Goal: Check status: Check status

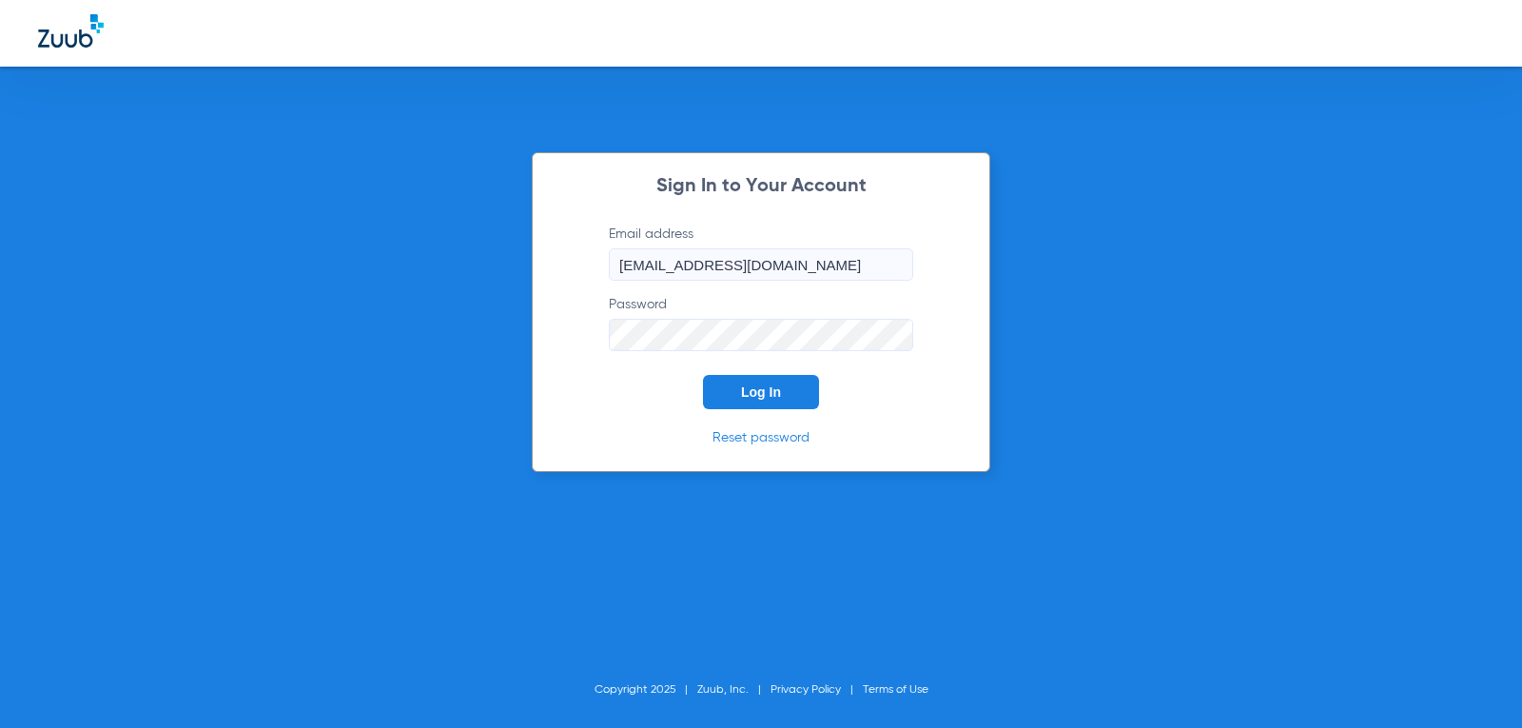
click at [752, 399] on span "Log In" at bounding box center [761, 391] width 40 height 15
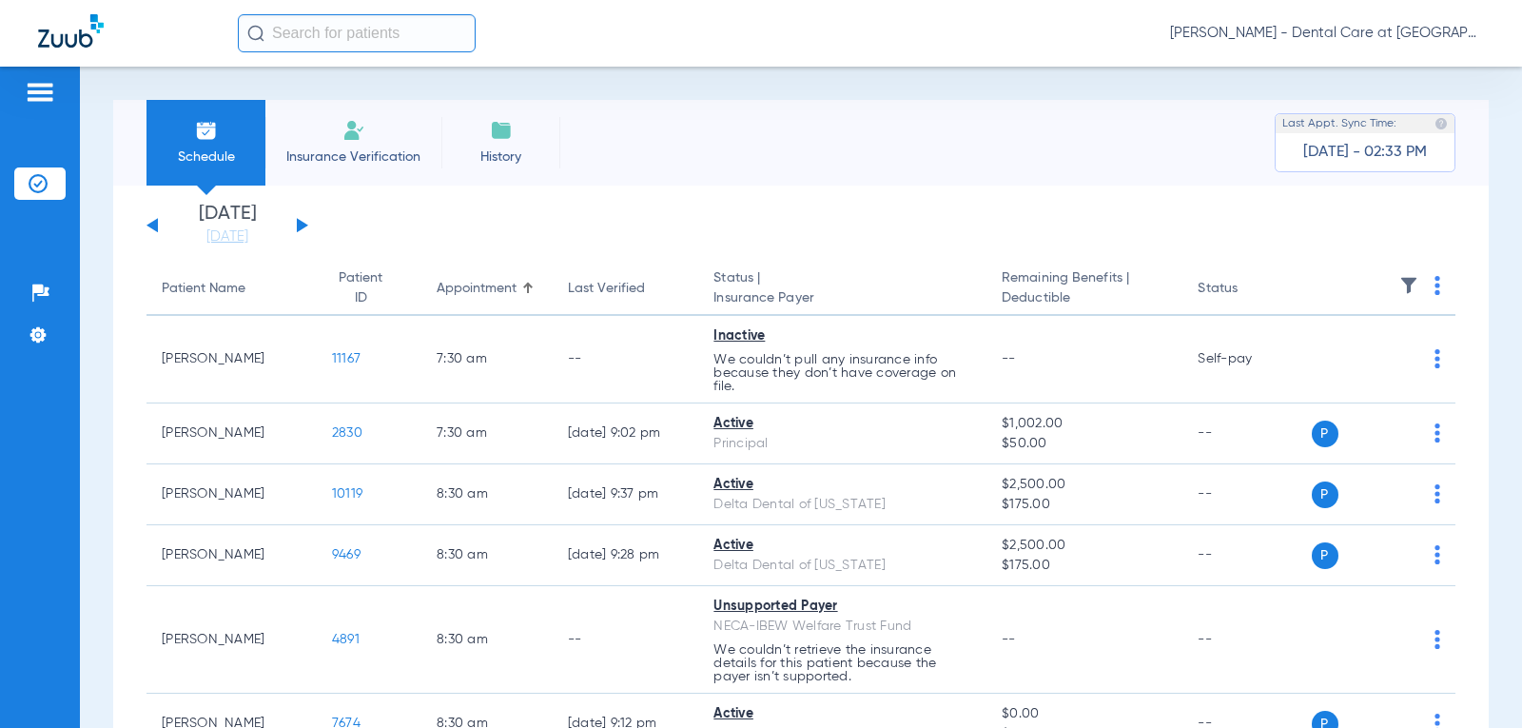
click at [295, 227] on div "[DATE] [DATE] [DATE] [DATE] [DATE] [DATE] [DATE] [DATE] [DATE] [DATE] [DATE] [D…" at bounding box center [228, 226] width 162 height 42
click at [298, 223] on button at bounding box center [302, 225] width 11 height 14
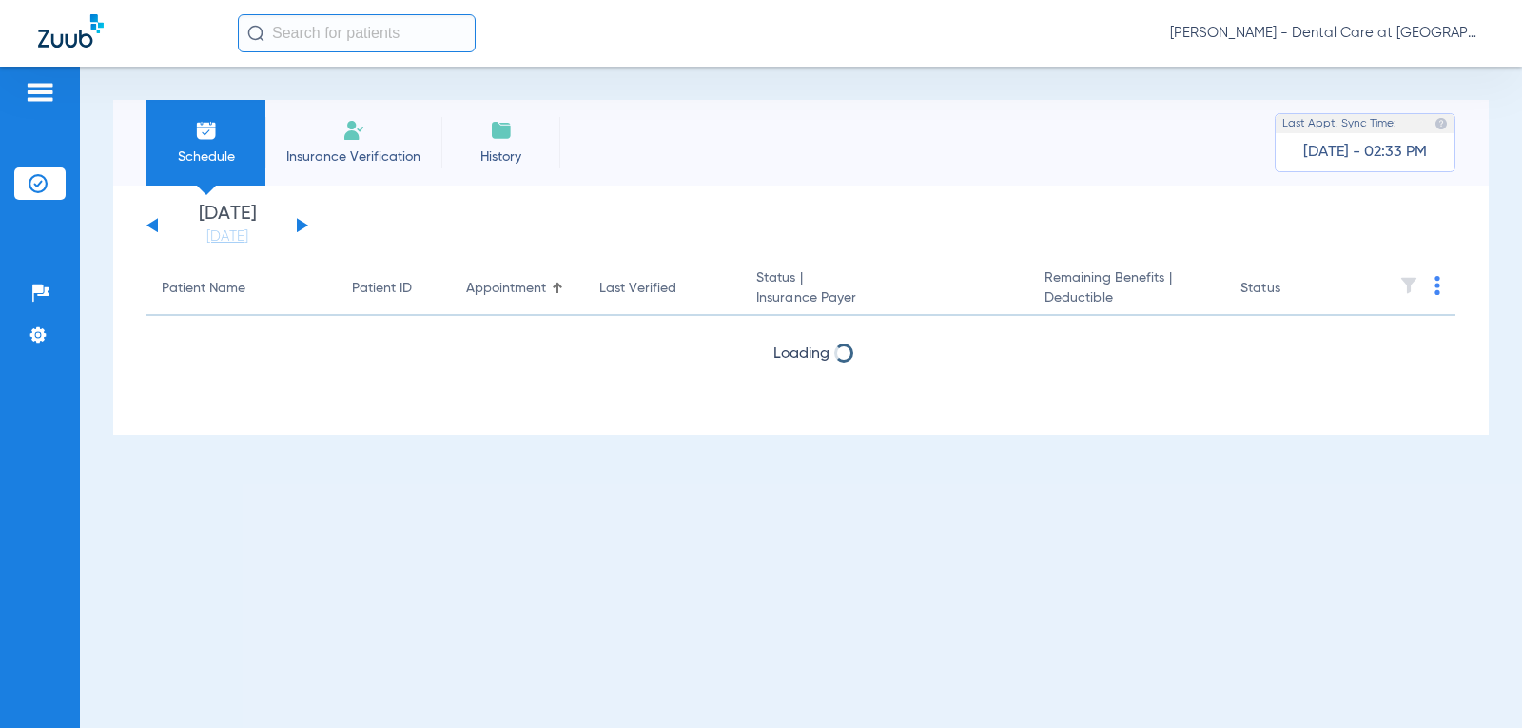
click at [298, 223] on button at bounding box center [302, 225] width 11 height 14
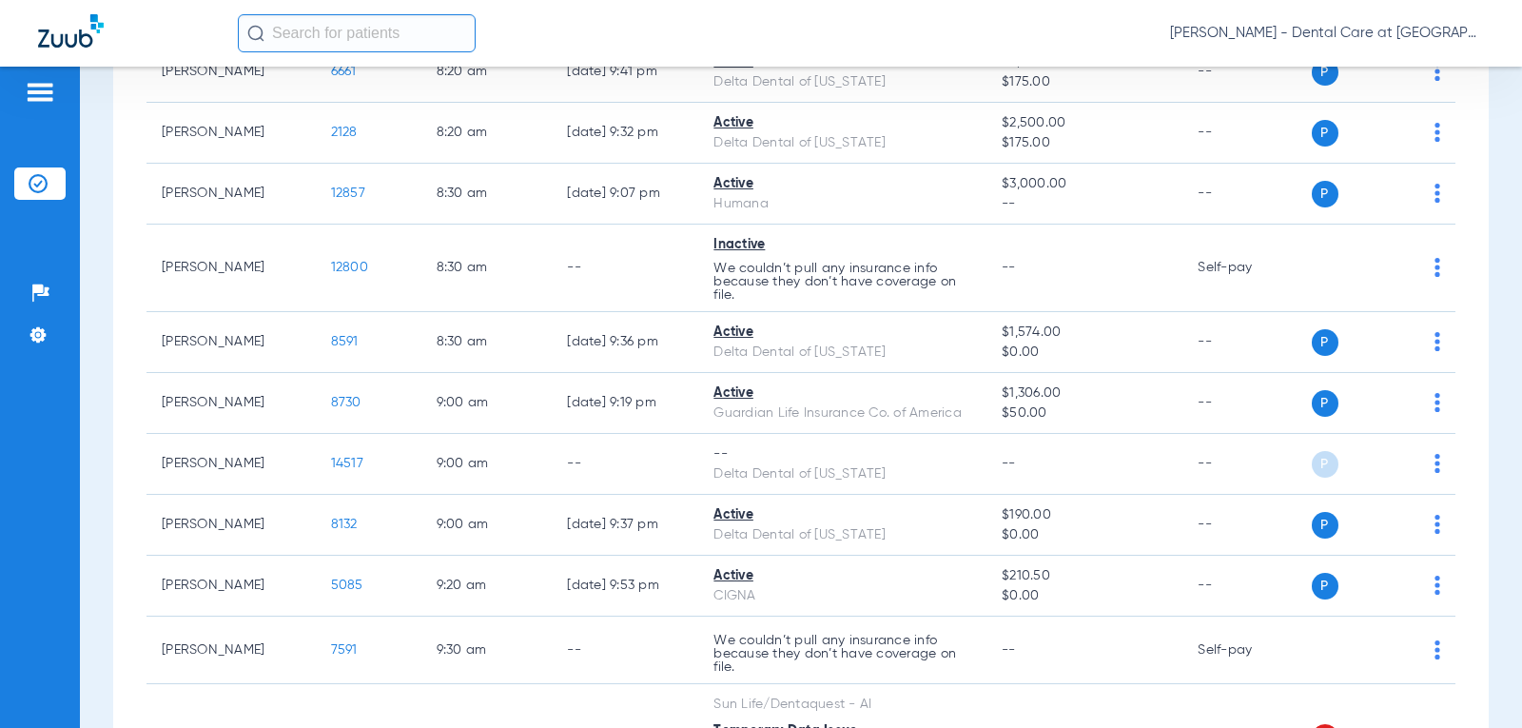
scroll to position [856, 0]
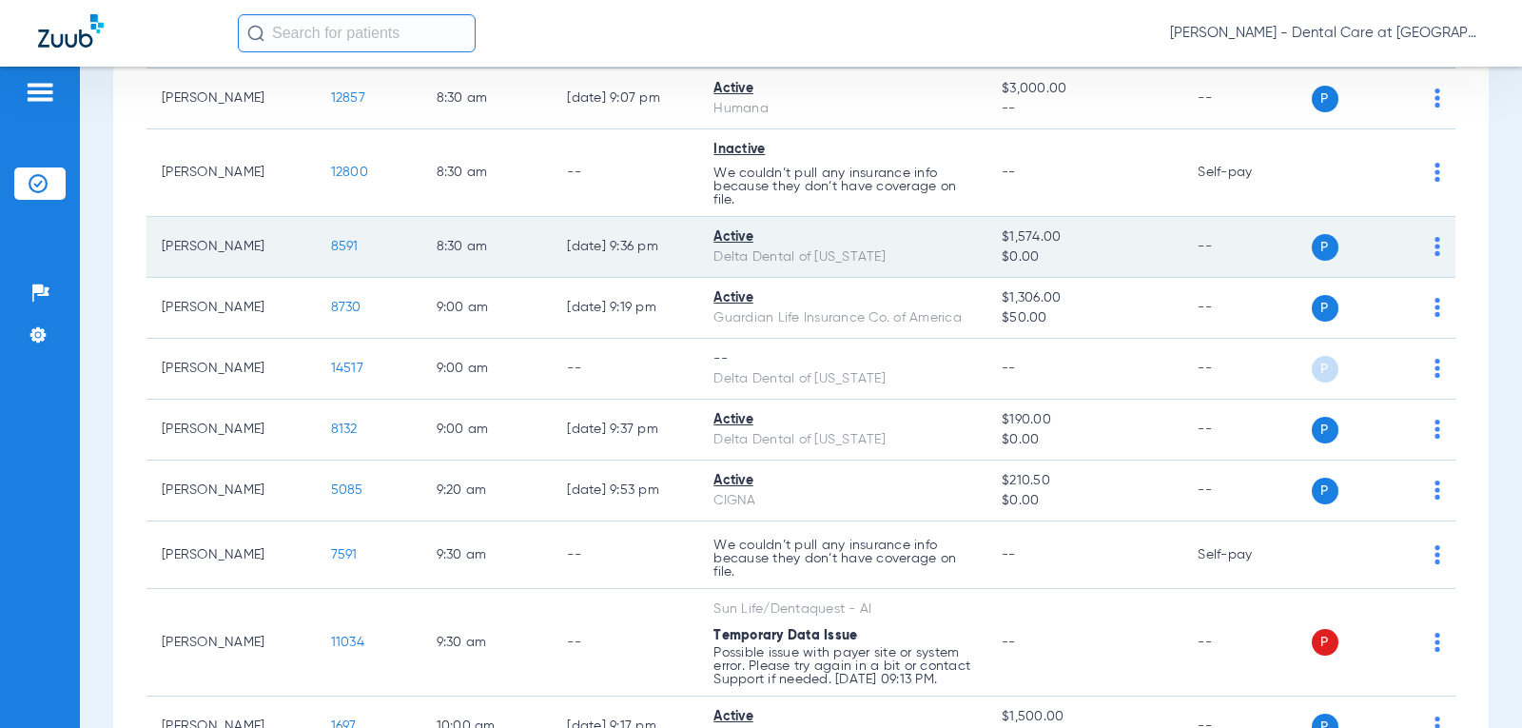
click at [536, 217] on td "8:30 AM" at bounding box center [486, 247] width 131 height 61
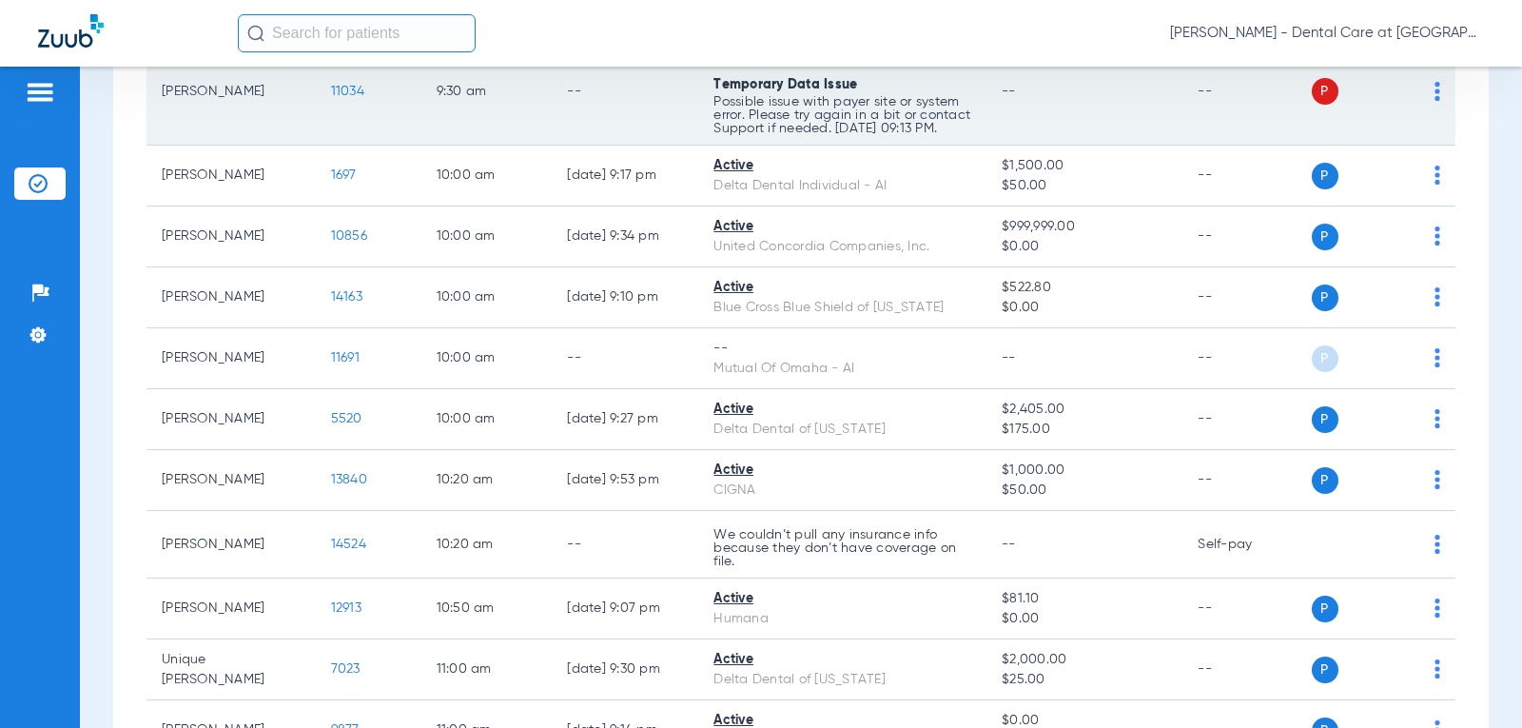
scroll to position [1427, 0]
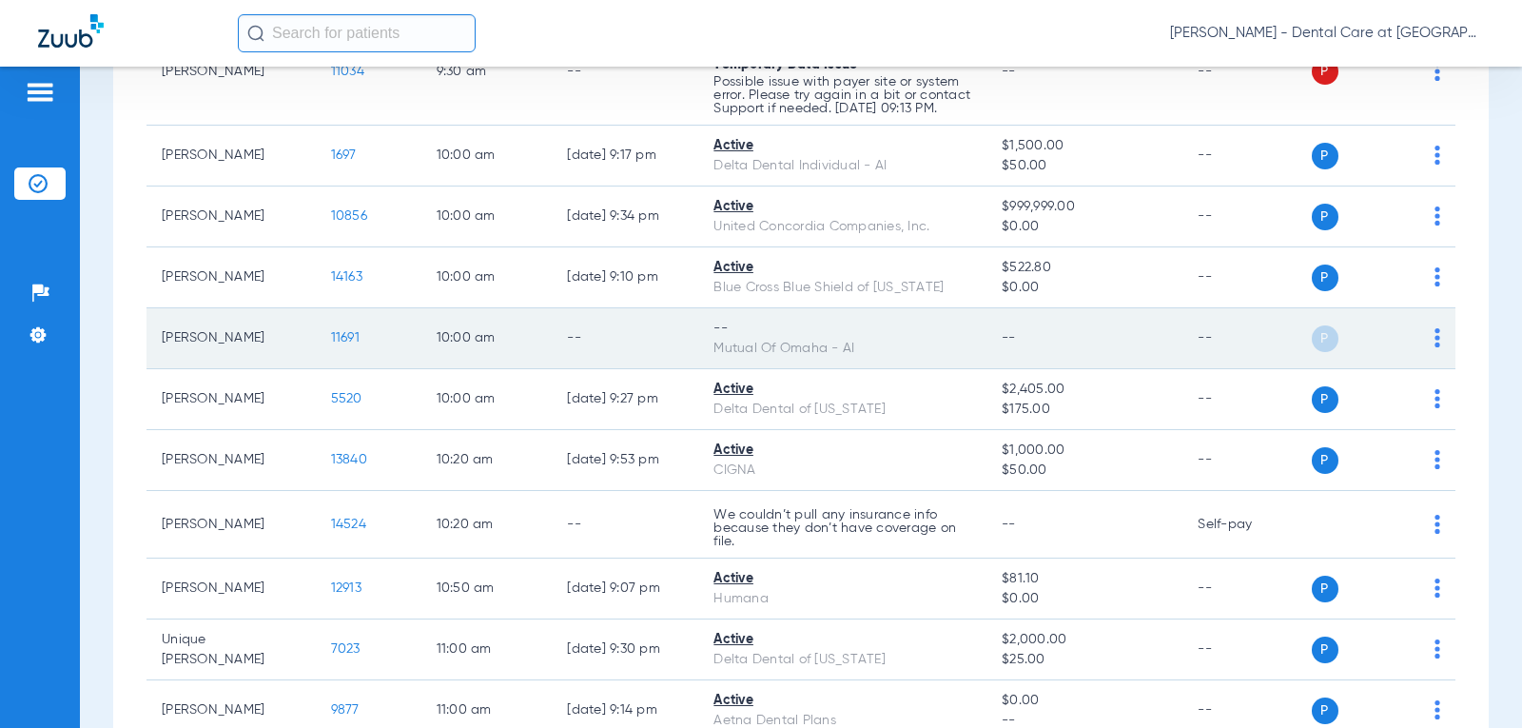
click at [572, 332] on td "--" at bounding box center [625, 338] width 147 height 61
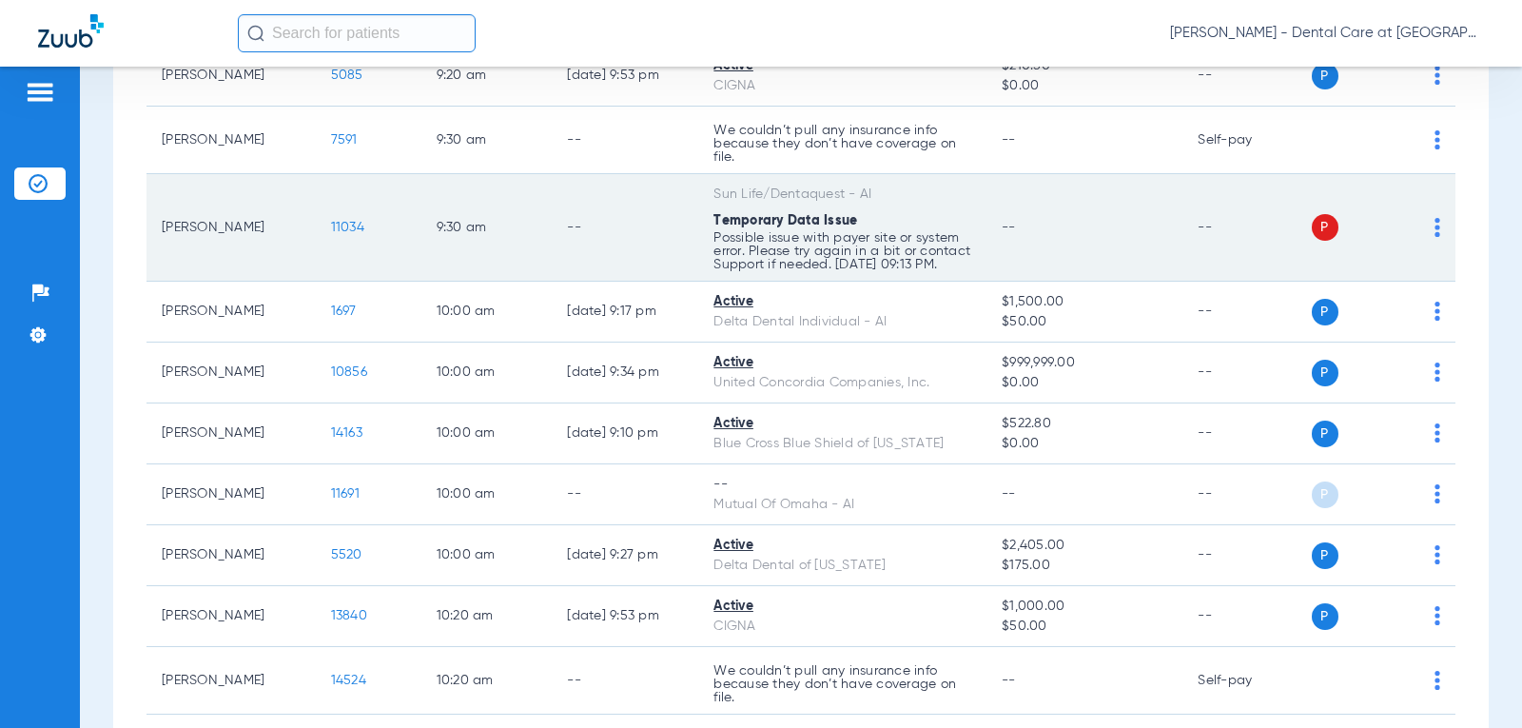
scroll to position [1332, 0]
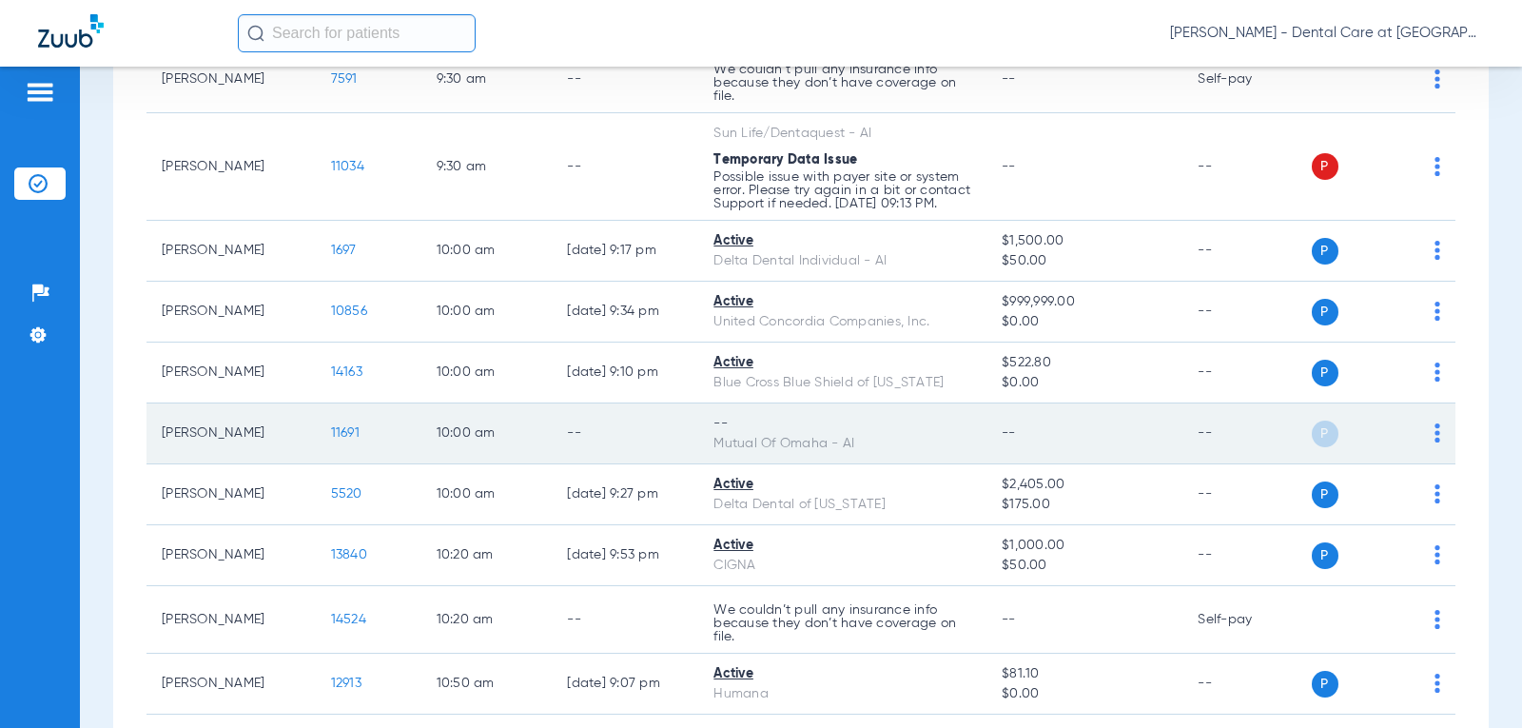
click at [776, 433] on div "--" at bounding box center [843, 424] width 258 height 20
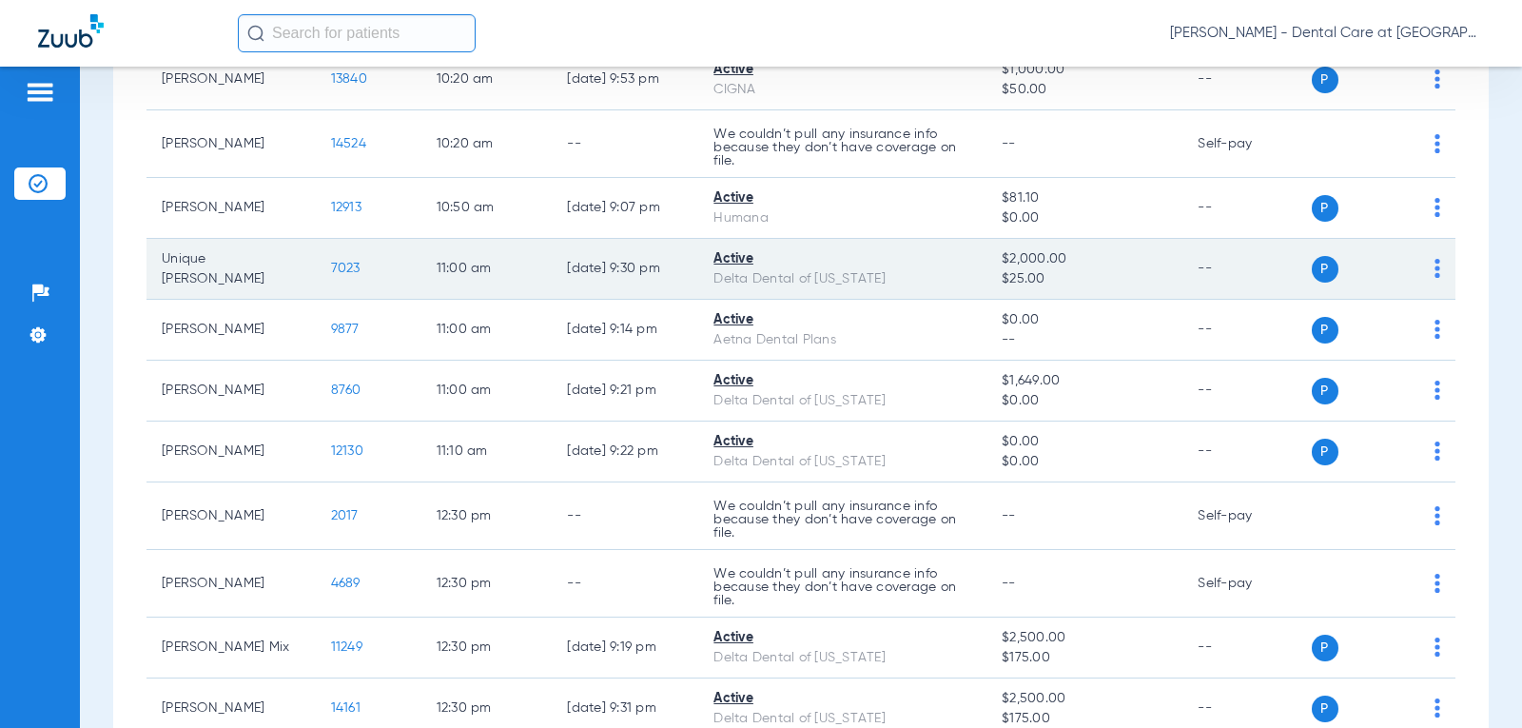
scroll to position [1903, 0]
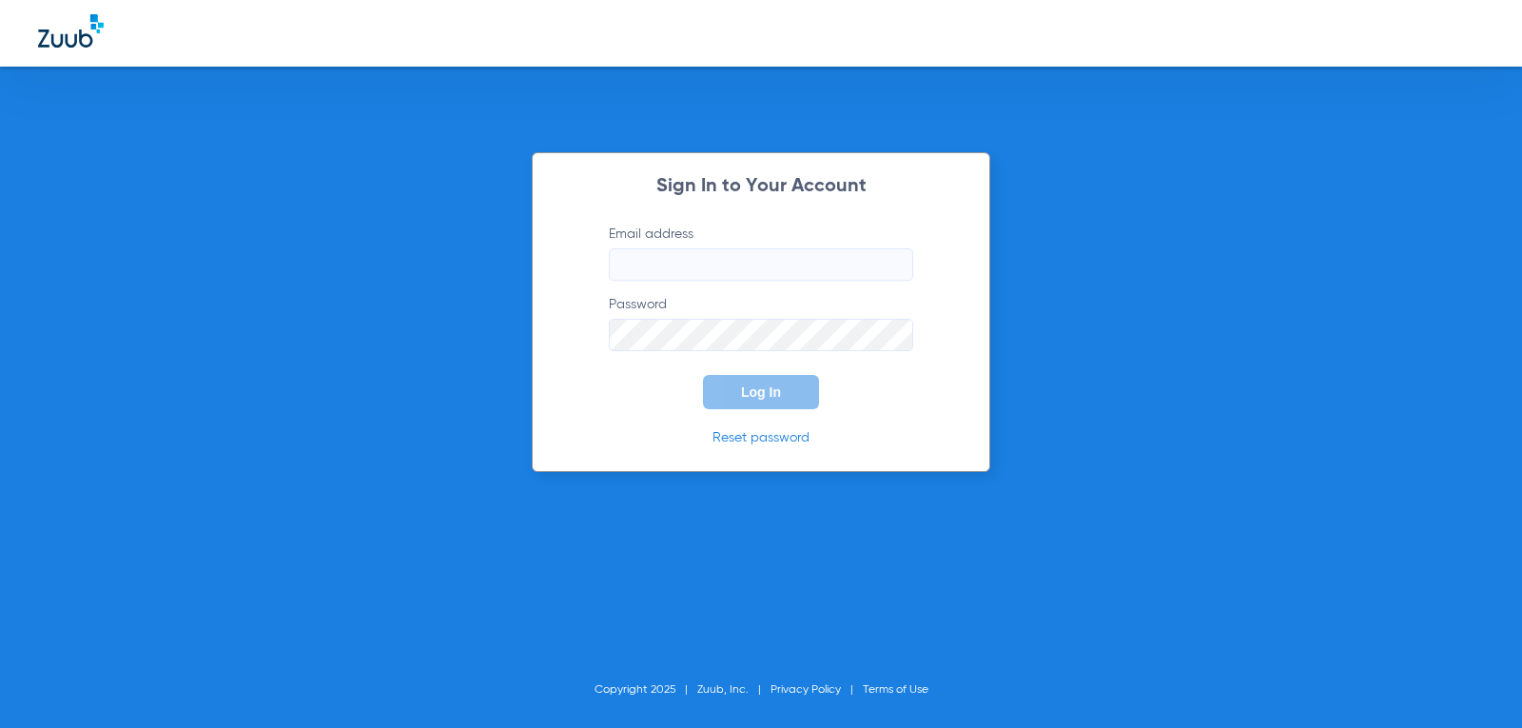
type input "[EMAIL_ADDRESS][DOMAIN_NAME]"
click at [742, 388] on span "Log In" at bounding box center [761, 391] width 40 height 15
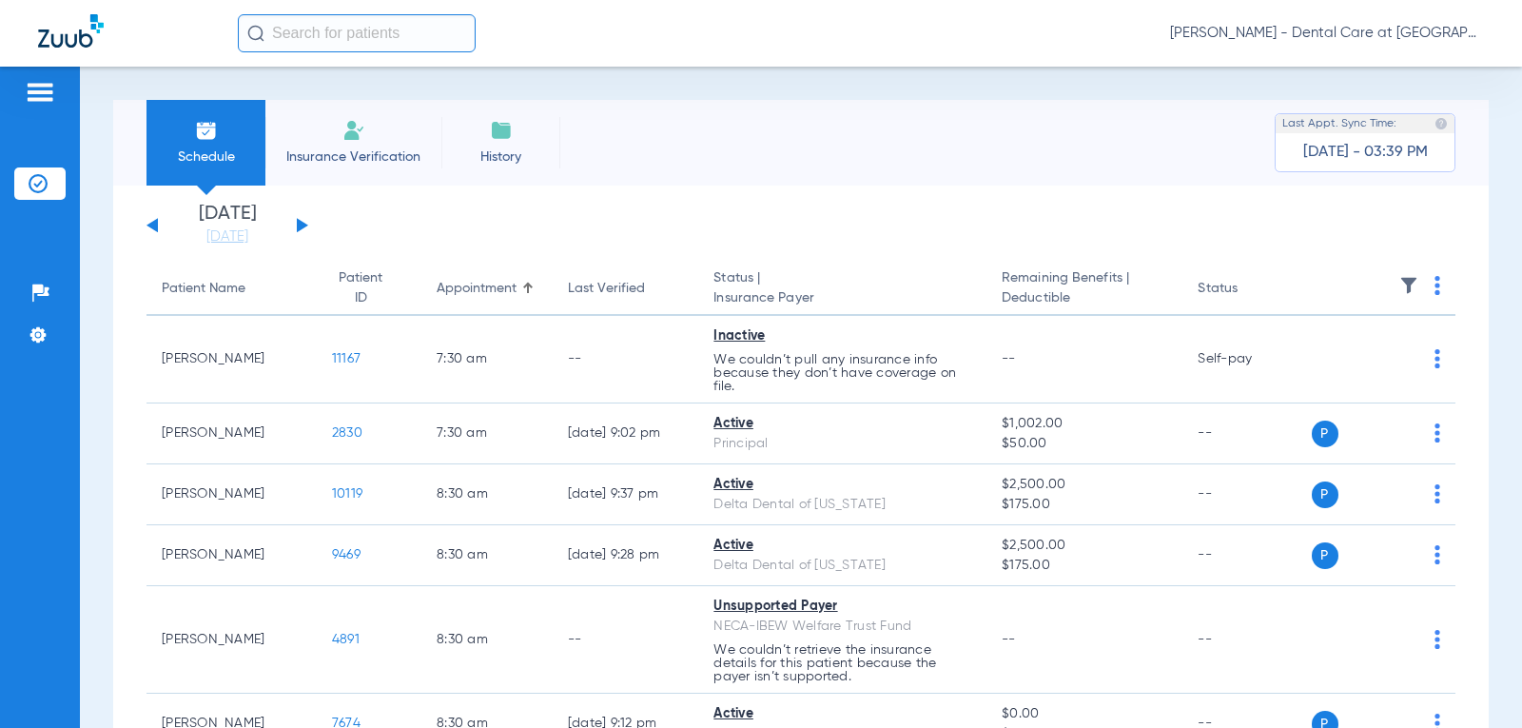
click at [298, 226] on button at bounding box center [302, 225] width 11 height 14
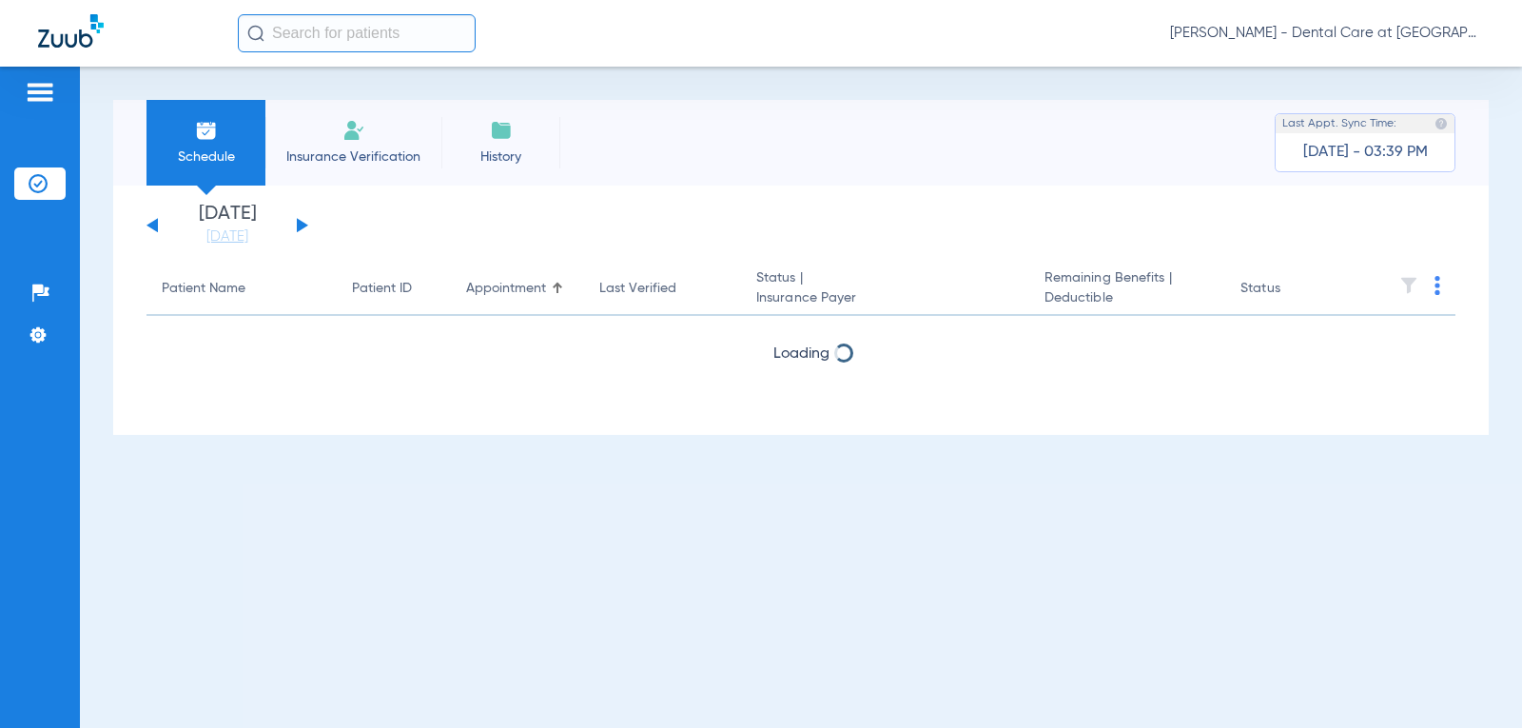
click at [298, 226] on button at bounding box center [302, 225] width 11 height 14
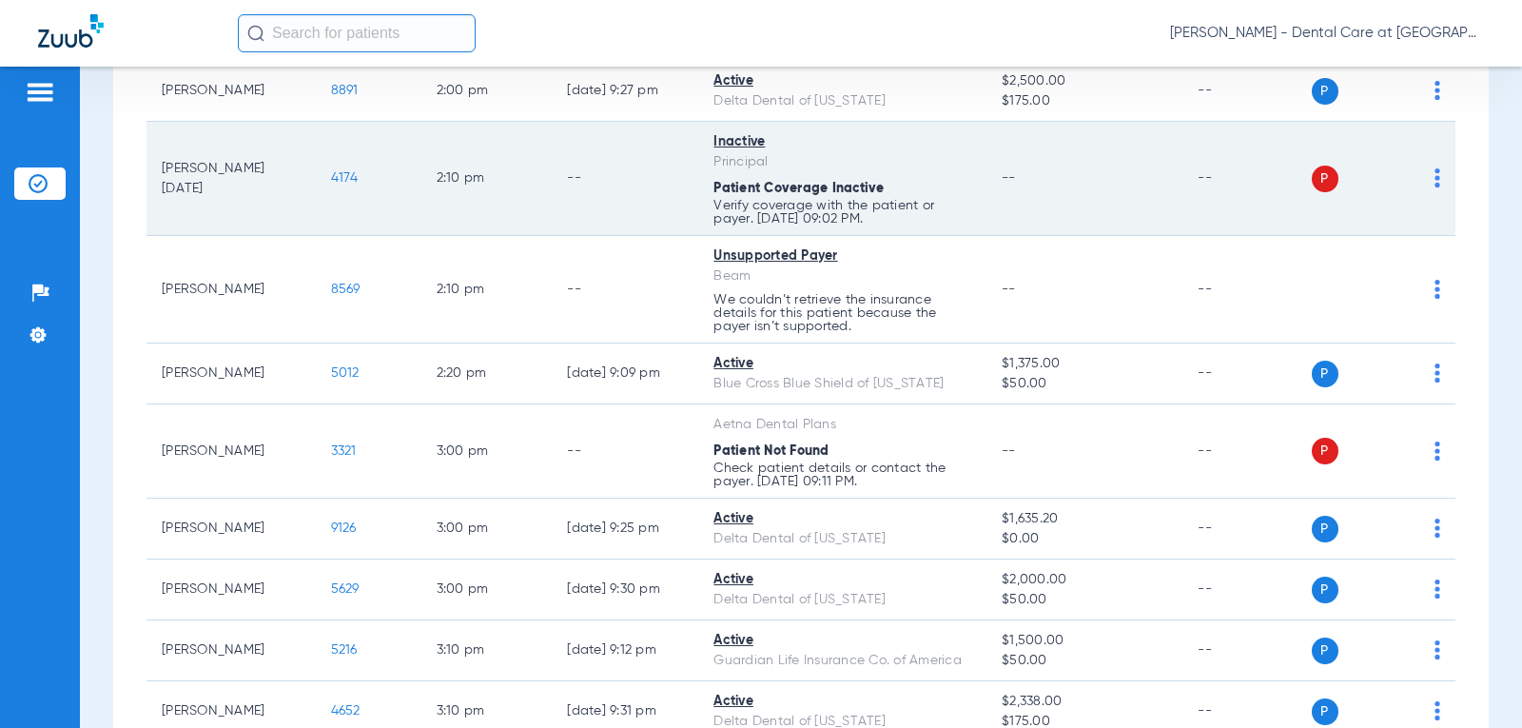
scroll to position [3100, 0]
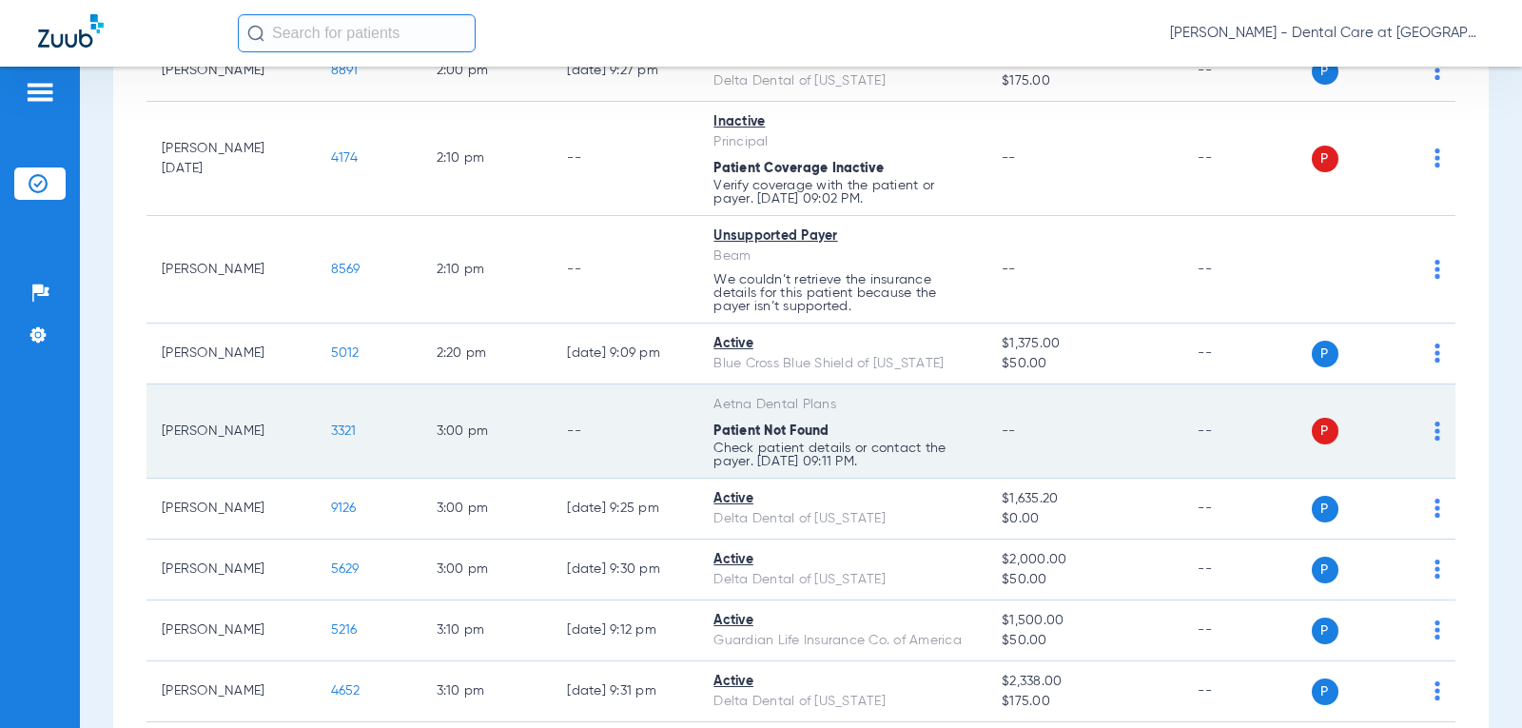
click at [841, 437] on div "Patient Not Found" at bounding box center [843, 431] width 258 height 20
